Goal: Information Seeking & Learning: Stay updated

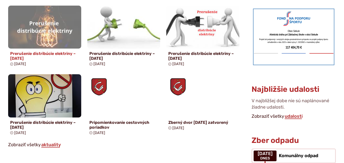
scroll to position [382, 0]
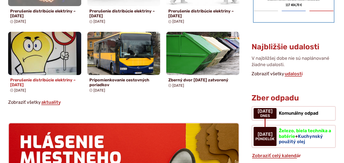
click at [34, 57] on img at bounding box center [45, 54] width 84 height 50
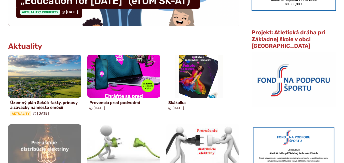
scroll to position [254, 0]
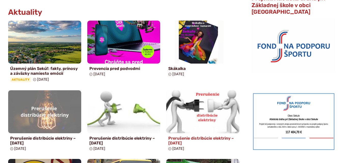
click at [203, 108] on img at bounding box center [203, 112] width 84 height 50
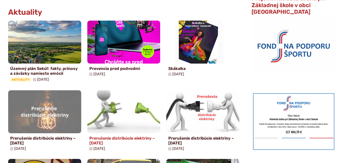
click at [118, 113] on img at bounding box center [124, 112] width 84 height 50
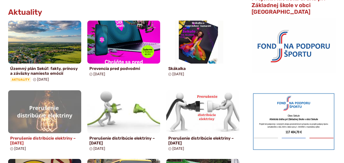
click at [57, 113] on img at bounding box center [45, 112] width 84 height 50
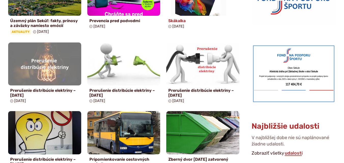
scroll to position [305, 0]
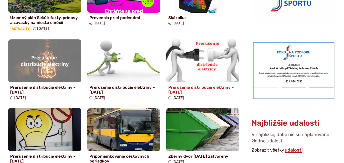
click at [201, 57] on img at bounding box center [203, 61] width 84 height 50
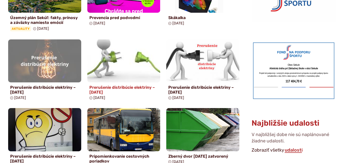
click at [132, 69] on img at bounding box center [124, 61] width 84 height 50
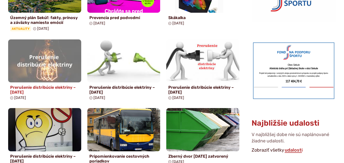
click at [48, 67] on img at bounding box center [45, 61] width 84 height 50
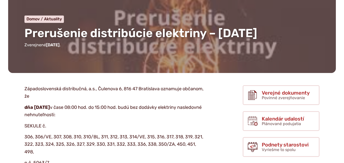
scroll to position [153, 0]
